Goal: Communication & Community: Answer question/provide support

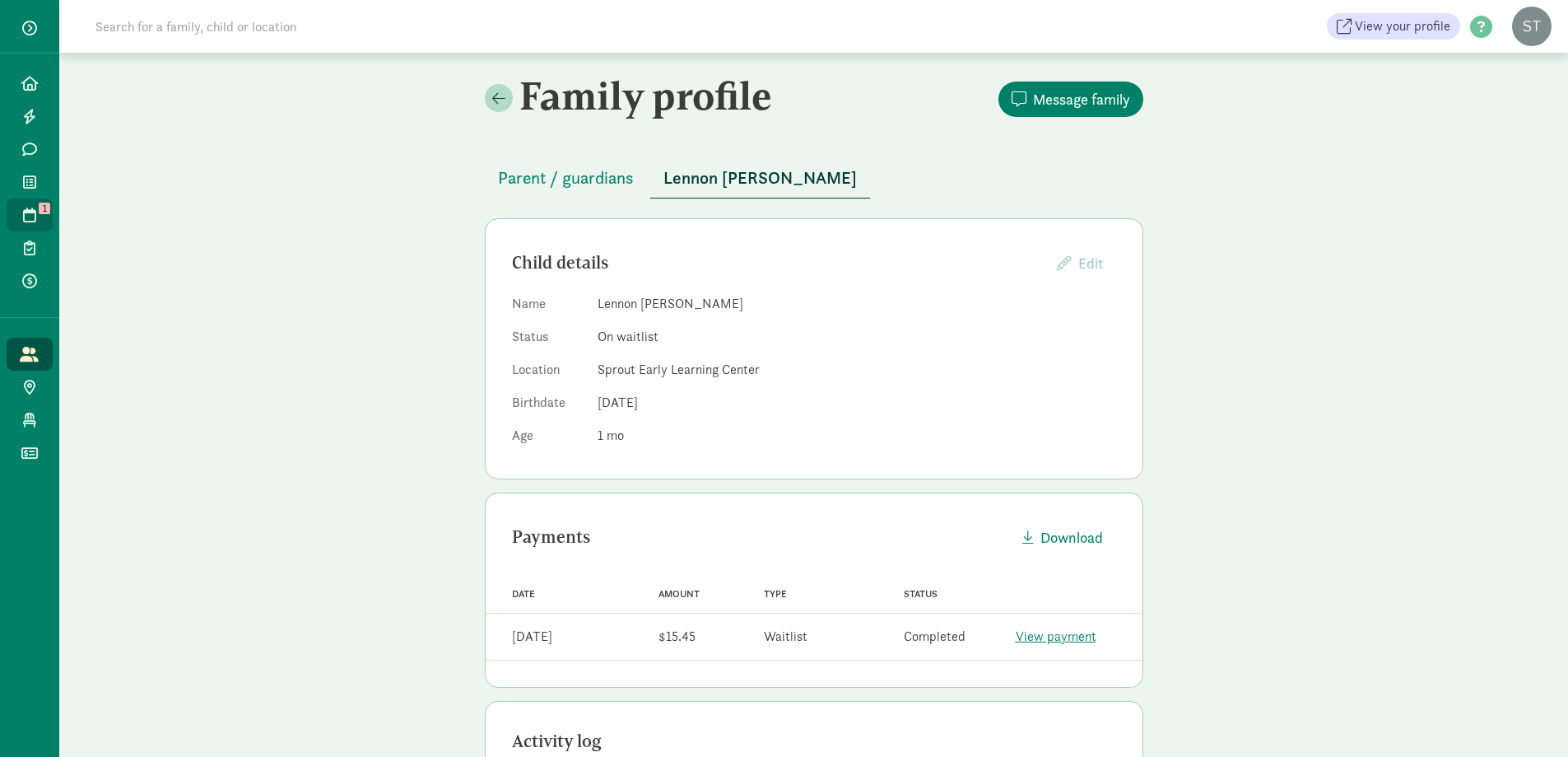
scroll to position [449, 0]
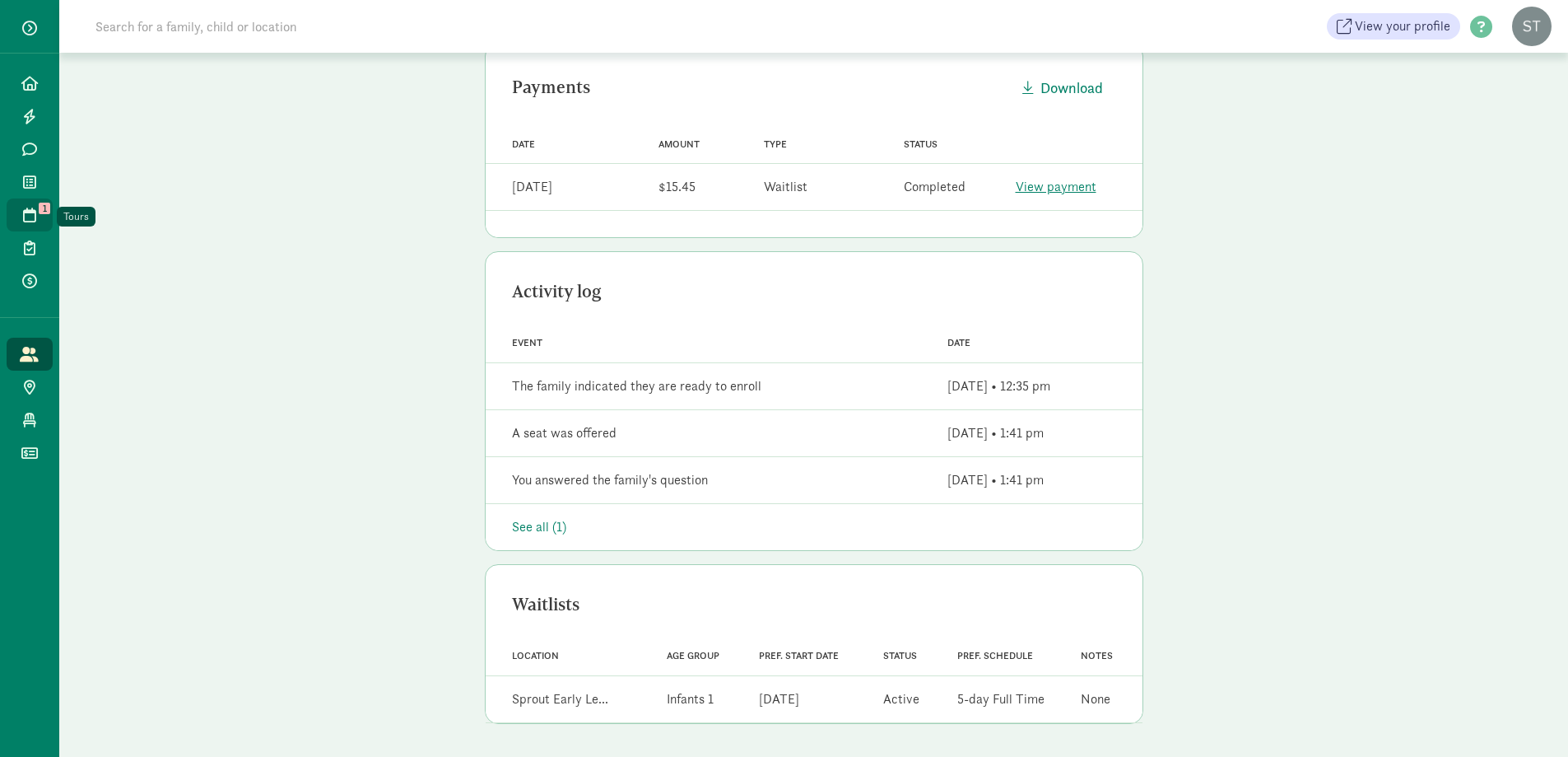
click at [28, 203] on link "Tours 1" at bounding box center [29, 215] width 46 height 33
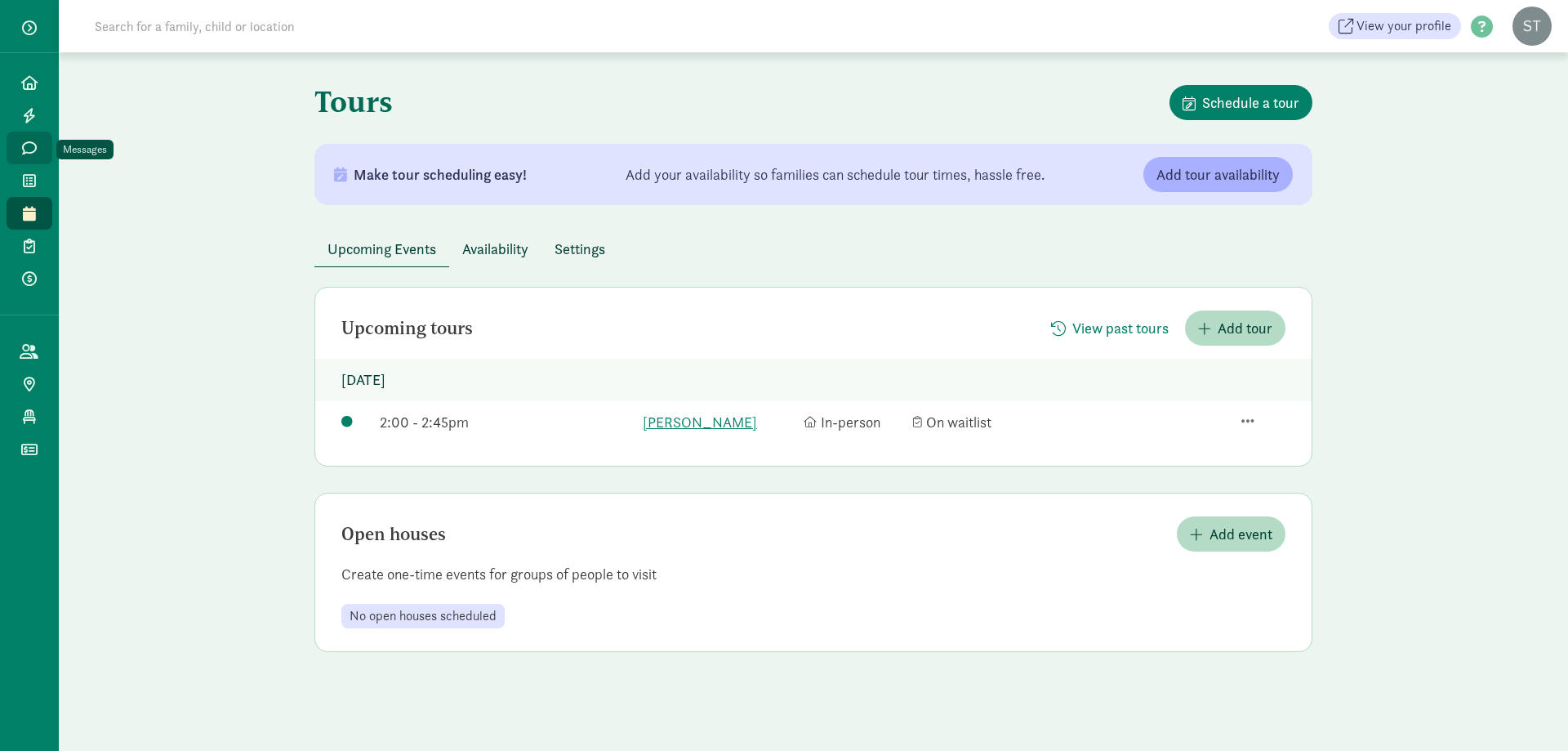
click at [43, 147] on link "Messages" at bounding box center [29, 148] width 46 height 33
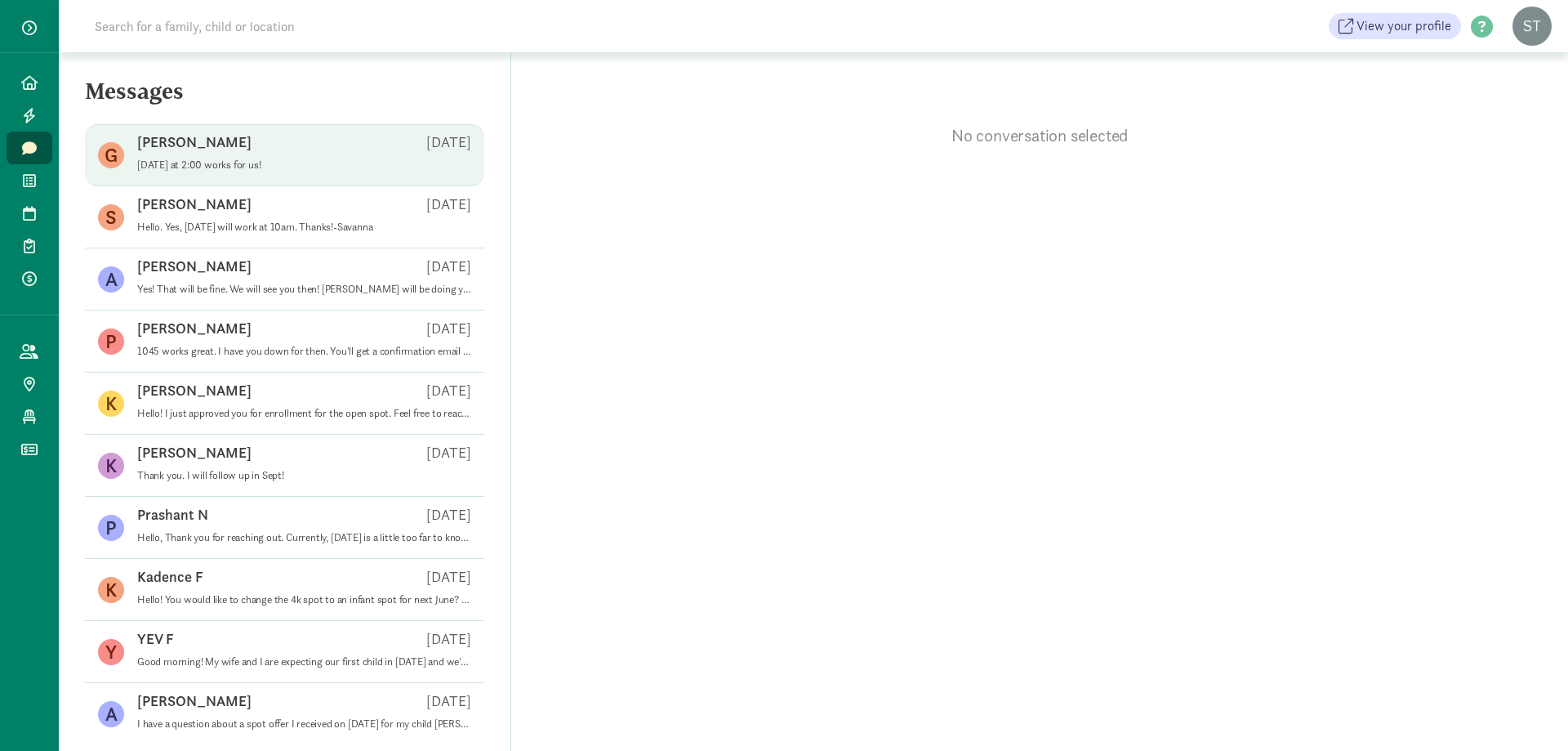
click at [305, 165] on p "[DATE] at 2:00 works for us!" at bounding box center [303, 164] width 334 height 13
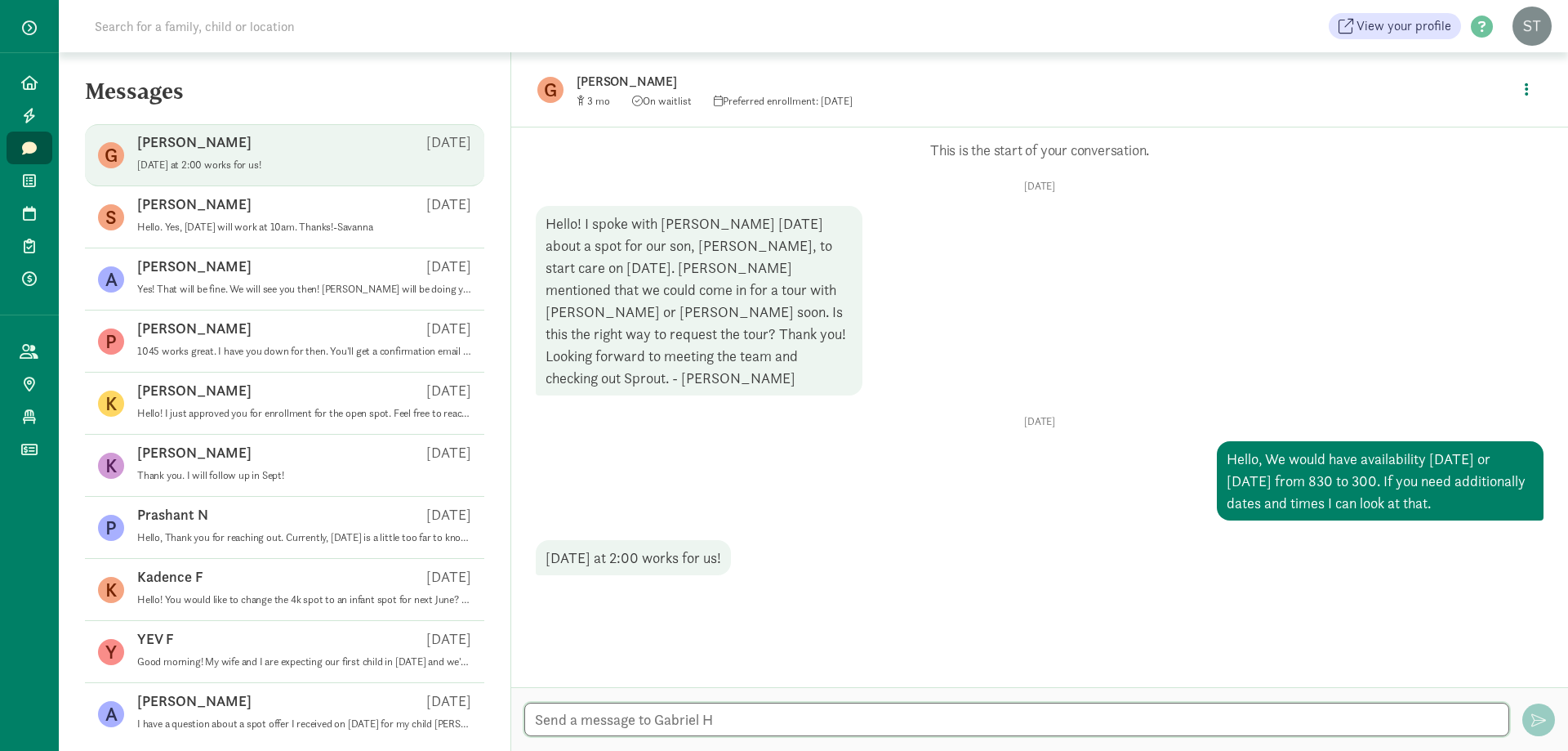
click at [693, 711] on textarea at bounding box center [1016, 719] width 985 height 33
type textarea "I have you down for the 15th at 2:00. See you then!-Savanna"
click at [1542, 721] on span "button" at bounding box center [1538, 719] width 15 height 15
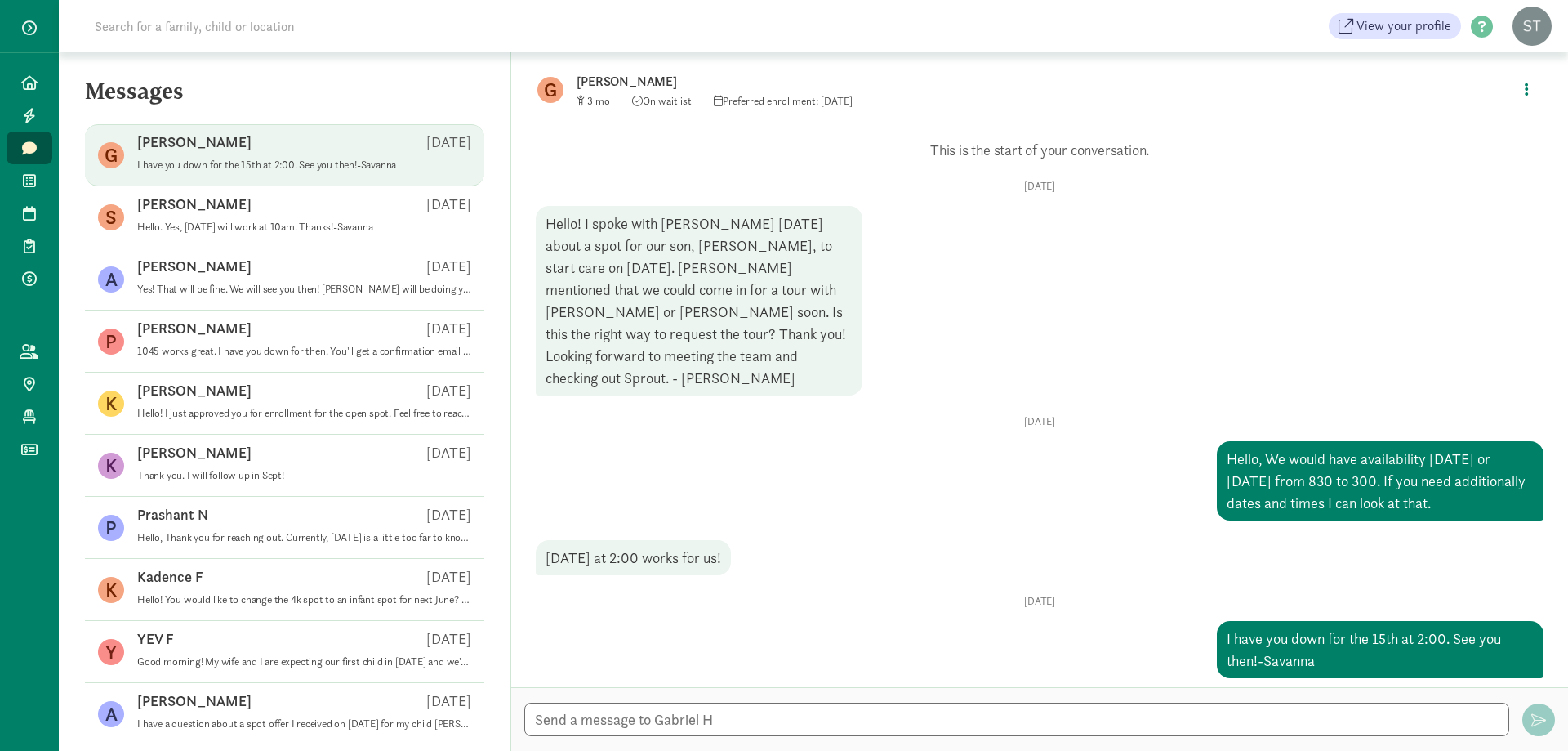
scroll to position [11, 0]
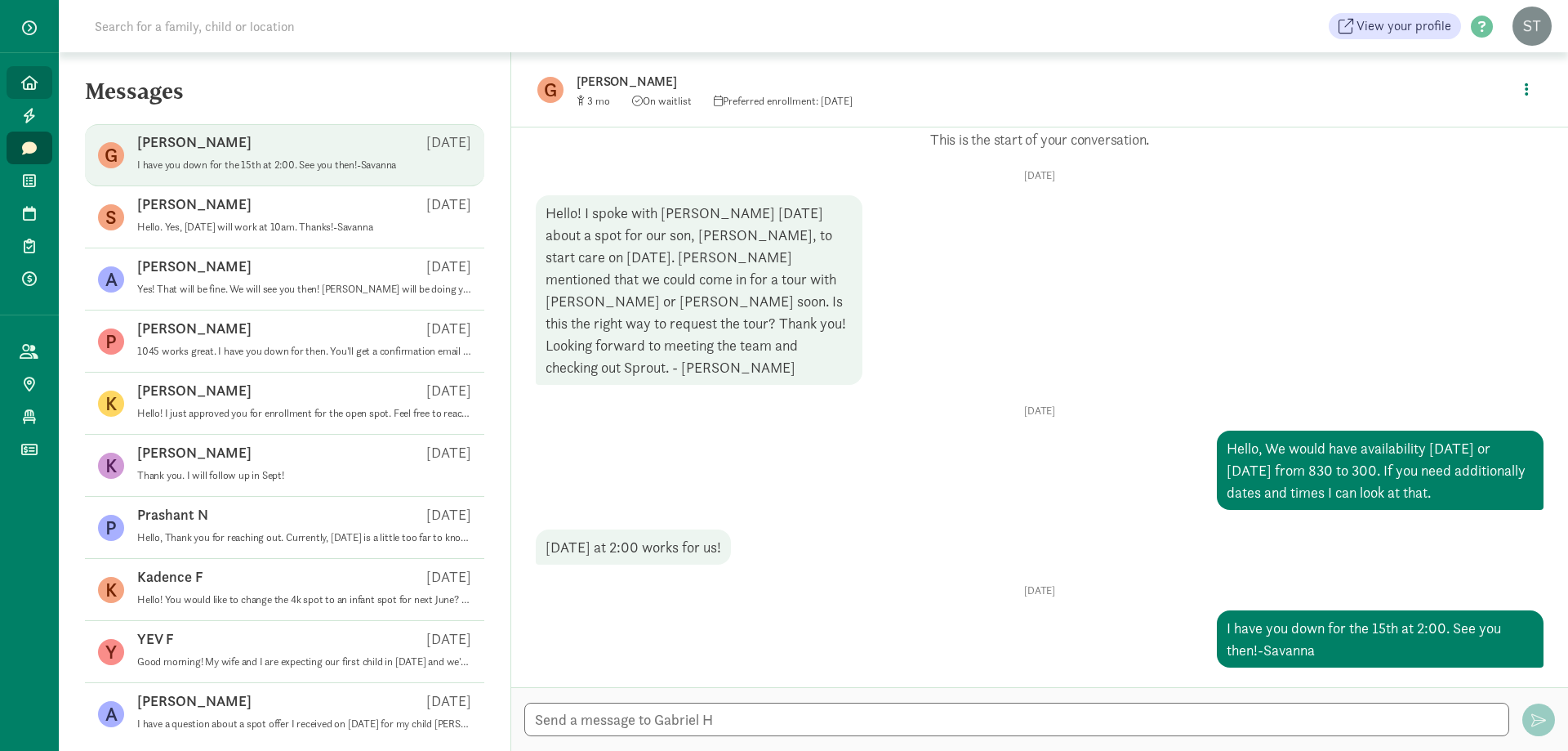
click at [25, 87] on icon at bounding box center [29, 82] width 17 height 15
